Goal: Use online tool/utility: Utilize a website feature to perform a specific function

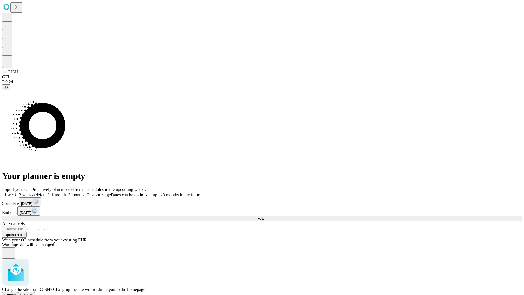
click at [33, 292] on span "Confirm" at bounding box center [26, 294] width 13 height 4
click at [49, 192] on label "2 weeks (default)" at bounding box center [33, 194] width 32 height 5
click at [266, 216] on span "Fetch" at bounding box center [261, 218] width 9 height 4
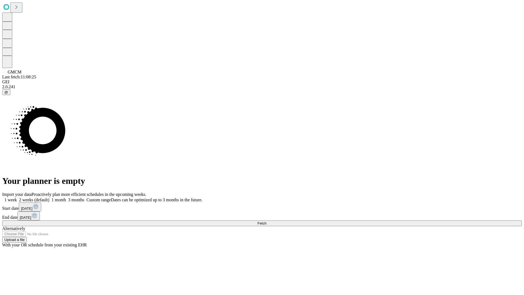
click at [266, 221] on span "Fetch" at bounding box center [261, 223] width 9 height 4
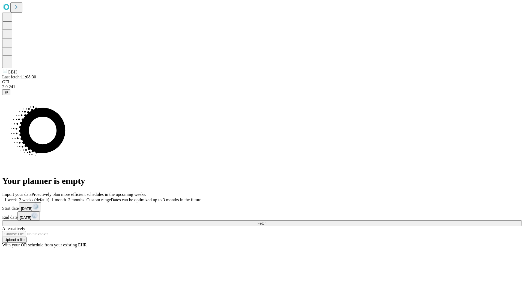
click at [266, 221] on span "Fetch" at bounding box center [261, 223] width 9 height 4
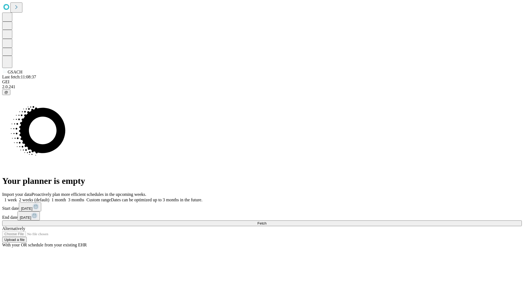
click at [49, 197] on label "2 weeks (default)" at bounding box center [33, 199] width 32 height 5
click at [266, 221] on span "Fetch" at bounding box center [261, 223] width 9 height 4
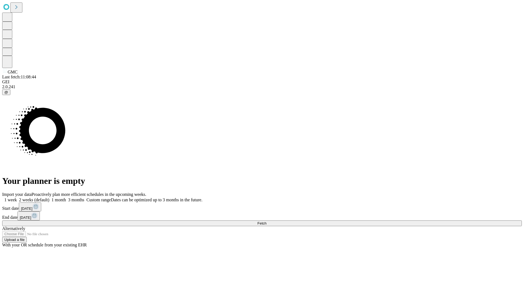
click at [49, 197] on label "2 weeks (default)" at bounding box center [33, 199] width 32 height 5
click at [266, 221] on span "Fetch" at bounding box center [261, 223] width 9 height 4
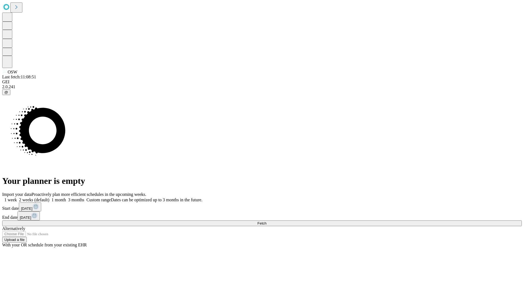
click at [49, 197] on label "2 weeks (default)" at bounding box center [33, 199] width 32 height 5
click at [266, 221] on span "Fetch" at bounding box center [261, 223] width 9 height 4
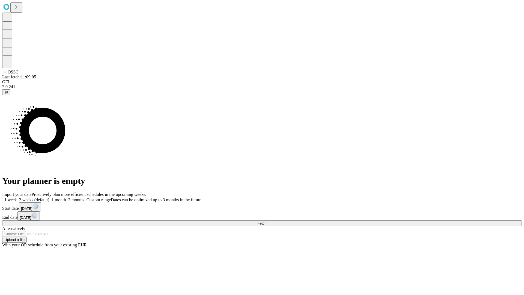
click at [49, 197] on label "2 weeks (default)" at bounding box center [33, 199] width 32 height 5
click at [266, 221] on span "Fetch" at bounding box center [261, 223] width 9 height 4
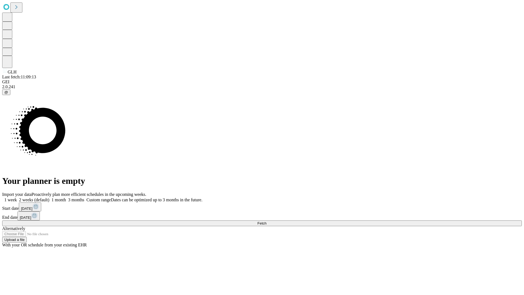
click at [49, 197] on label "2 weeks (default)" at bounding box center [33, 199] width 32 height 5
click at [266, 221] on span "Fetch" at bounding box center [261, 223] width 9 height 4
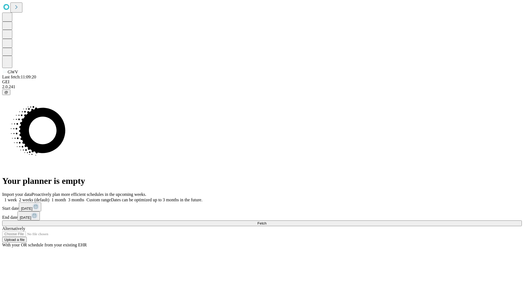
click at [49, 197] on label "2 weeks (default)" at bounding box center [33, 199] width 32 height 5
click at [266, 221] on span "Fetch" at bounding box center [261, 223] width 9 height 4
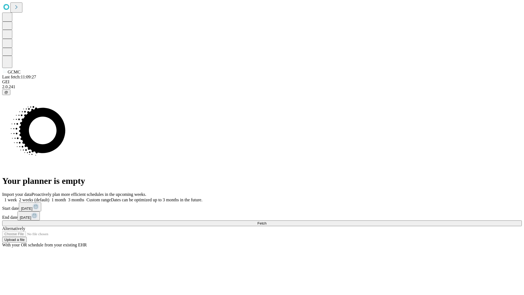
click at [49, 197] on label "2 weeks (default)" at bounding box center [33, 199] width 32 height 5
click at [266, 221] on span "Fetch" at bounding box center [261, 223] width 9 height 4
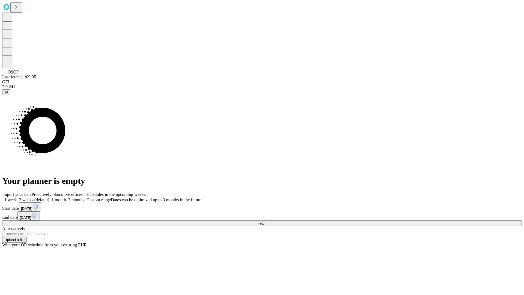
click at [49, 197] on label "2 weeks (default)" at bounding box center [33, 199] width 32 height 5
click at [266, 221] on span "Fetch" at bounding box center [261, 223] width 9 height 4
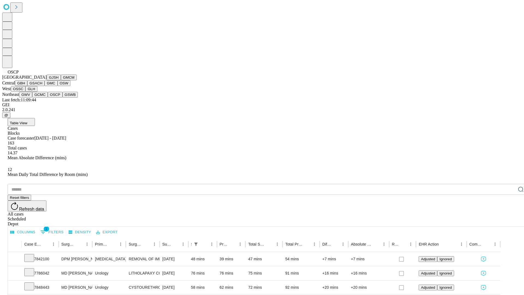
click at [62, 97] on button "GSWB" at bounding box center [70, 95] width 16 height 6
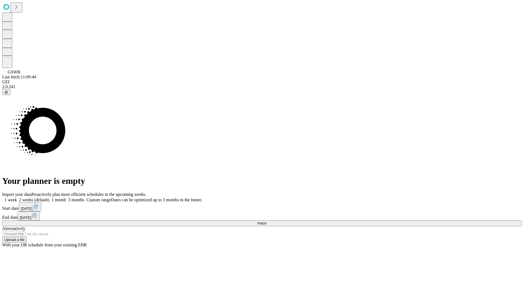
click at [266, 221] on span "Fetch" at bounding box center [261, 223] width 9 height 4
